Goal: Task Accomplishment & Management: Manage account settings

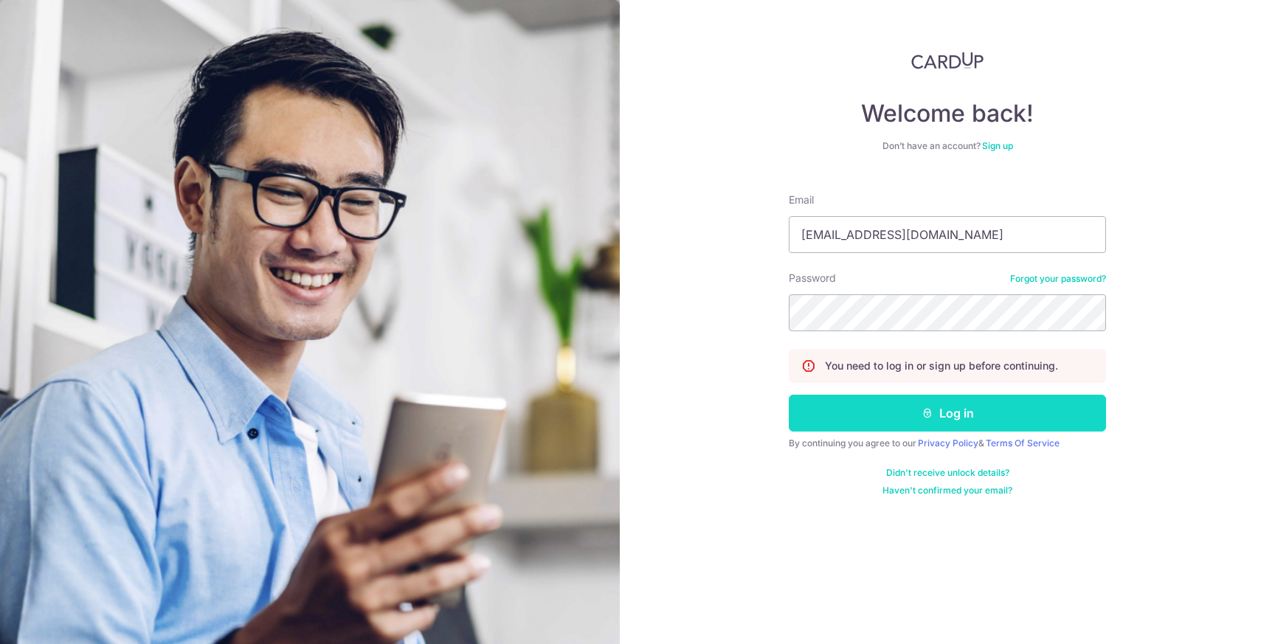
click at [982, 420] on button "Log in" at bounding box center [946, 413] width 317 height 37
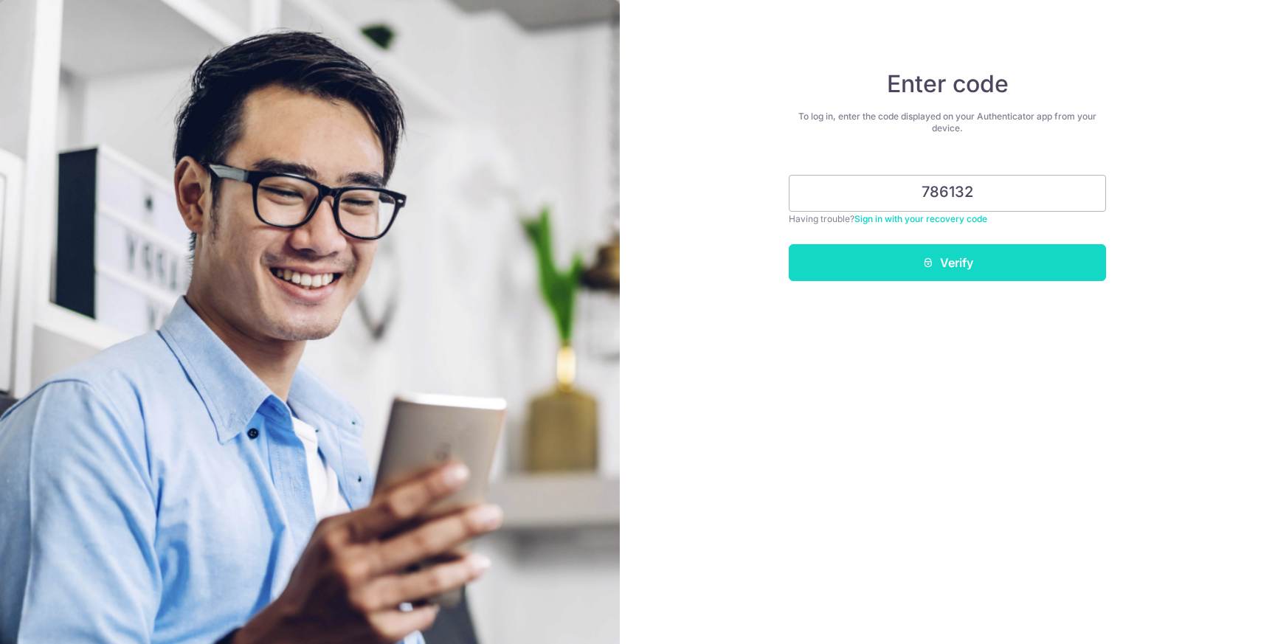
type input "786132"
click at [963, 265] on button "Verify" at bounding box center [946, 262] width 317 height 37
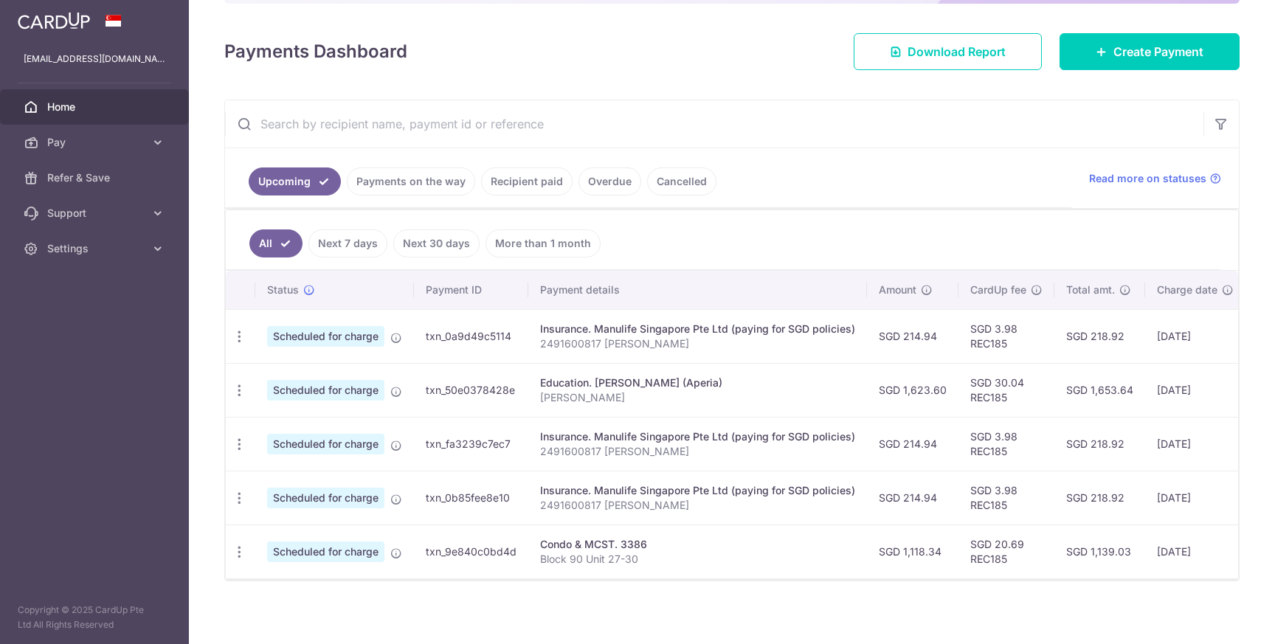
scroll to position [192, 0]
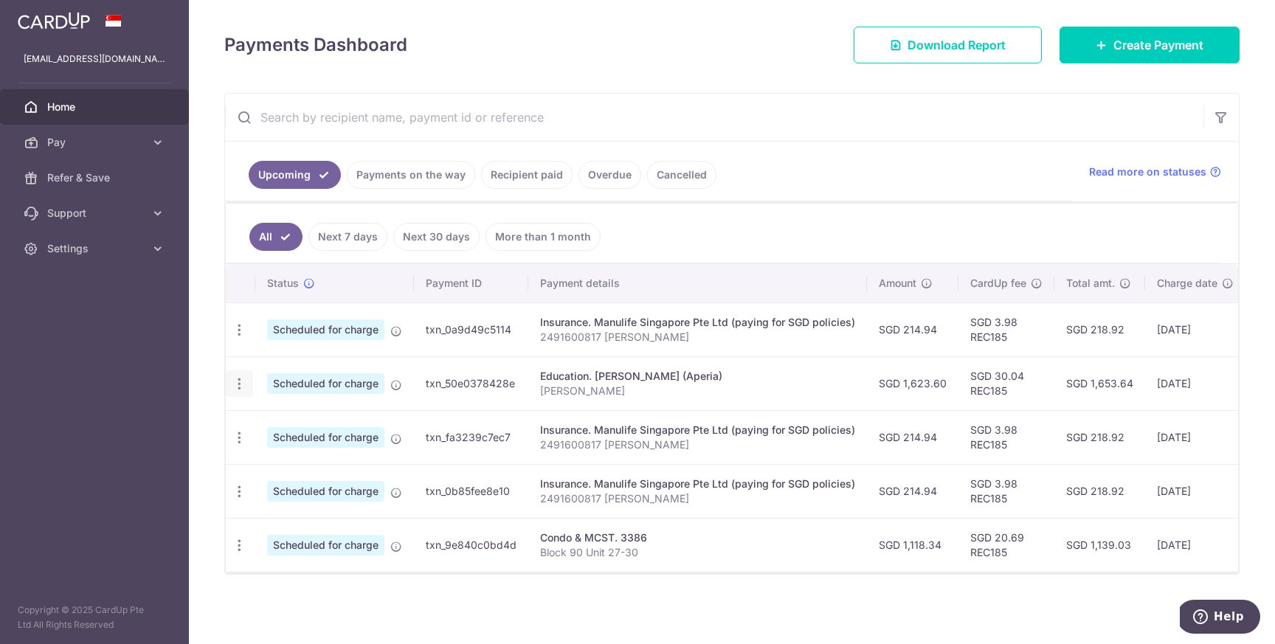
click at [240, 382] on icon "button" at bounding box center [239, 383] width 15 height 15
click at [303, 458] on span "Cancel payment" at bounding box center [317, 460] width 99 height 18
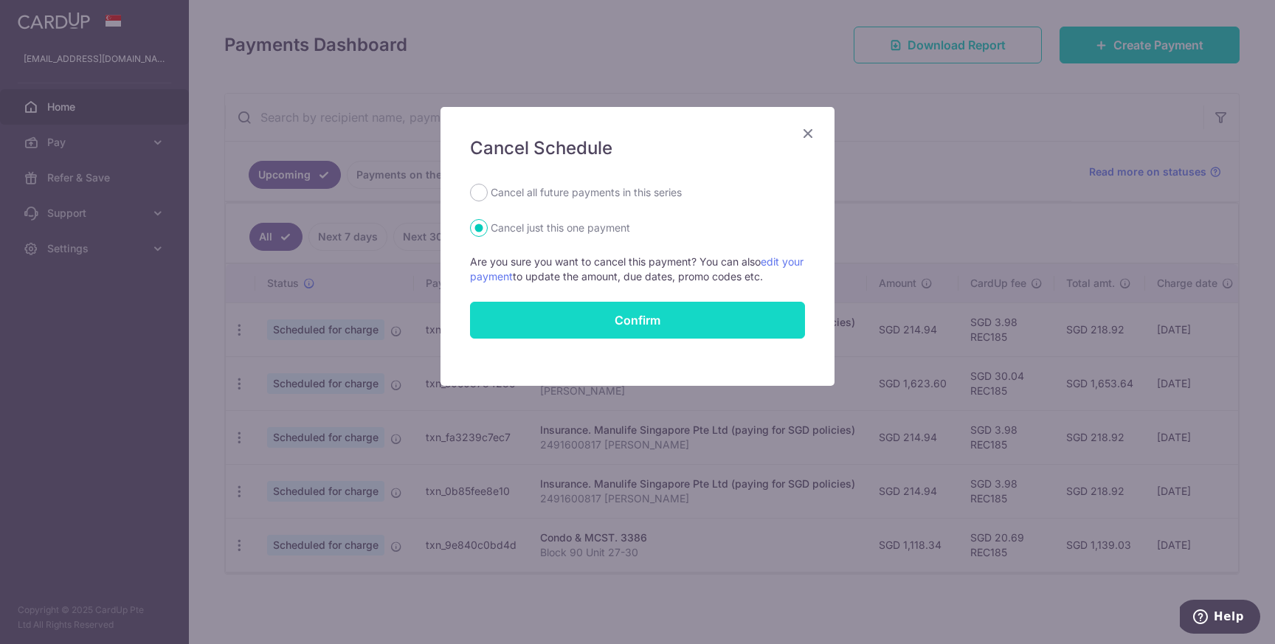
click at [640, 322] on button "Confirm" at bounding box center [637, 320] width 335 height 37
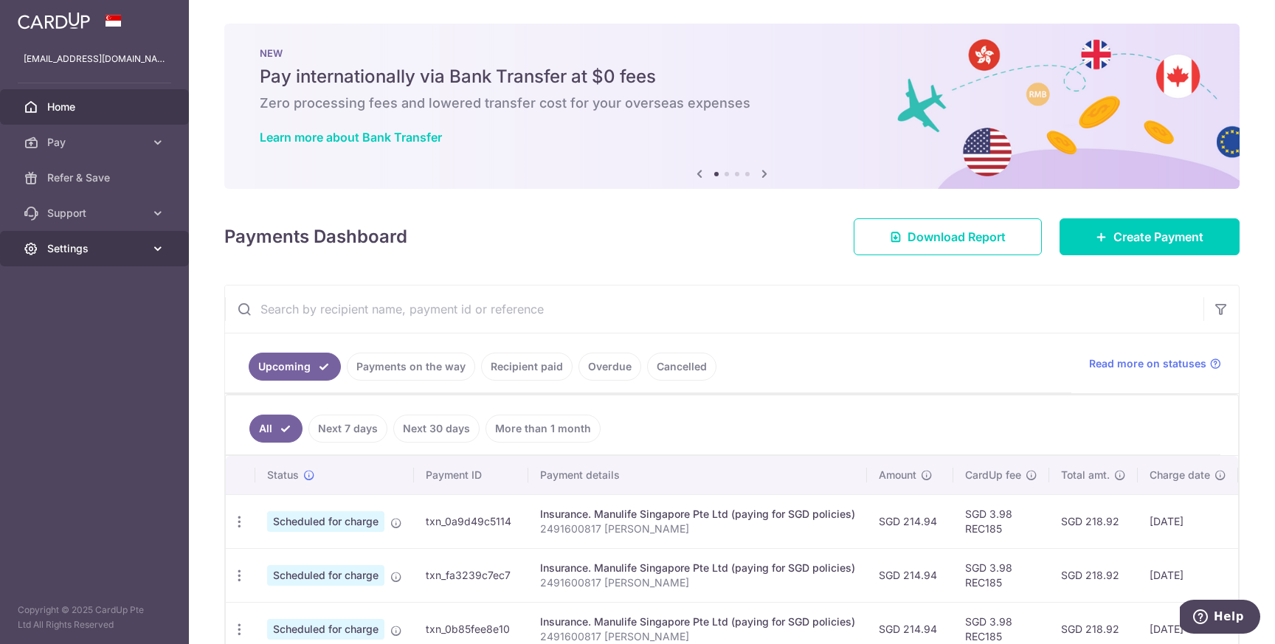
click at [152, 252] on icon at bounding box center [157, 248] width 15 height 15
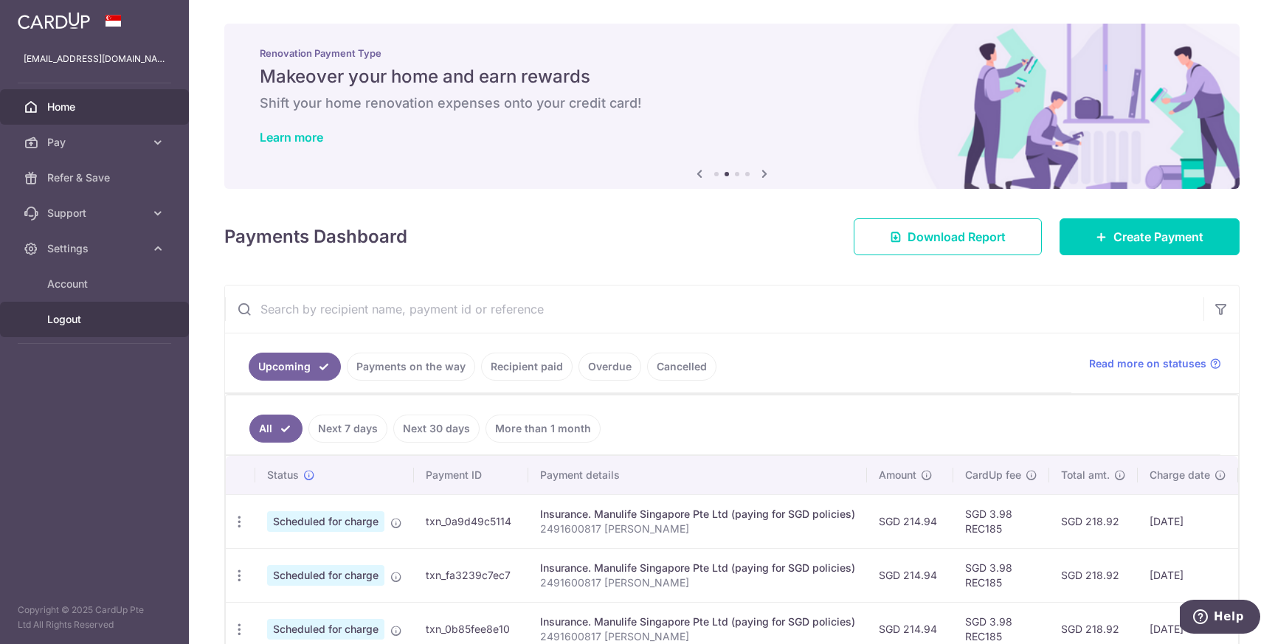
click at [104, 321] on span "Logout" at bounding box center [95, 319] width 97 height 15
